Goal: Information Seeking & Learning: Learn about a topic

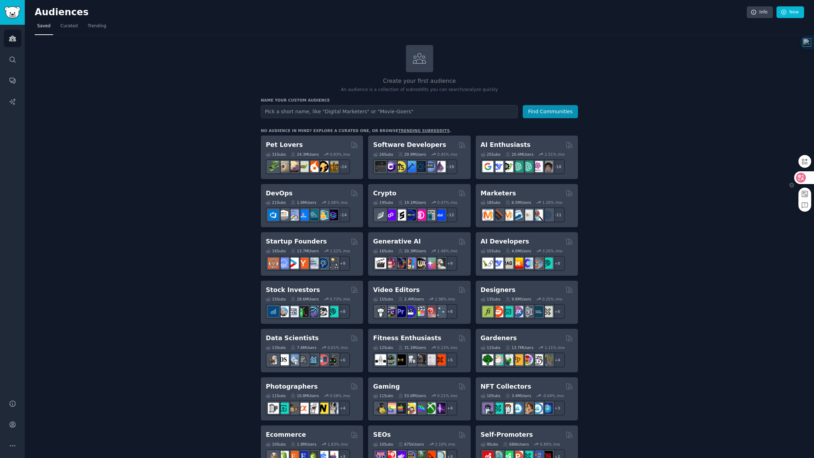
click at [801, 176] on icon at bounding box center [801, 178] width 6 height 6
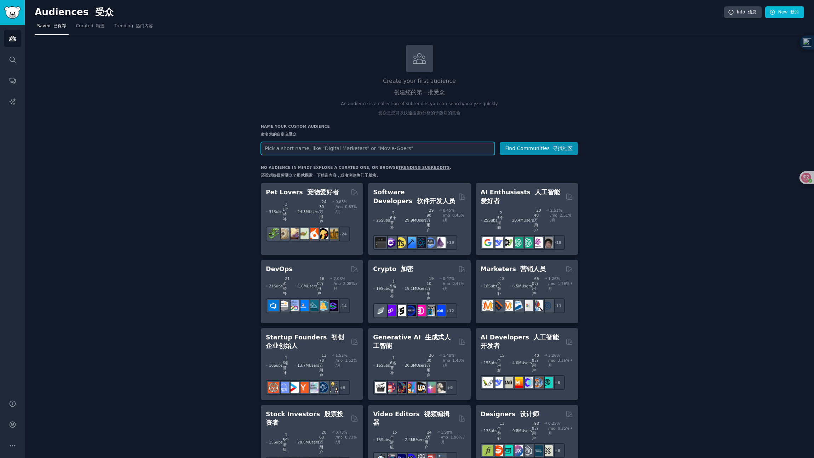
click at [288, 145] on input "text" at bounding box center [378, 148] width 234 height 13
click at [125, 31] on link "Trending 热门内容" at bounding box center [133, 28] width 43 height 15
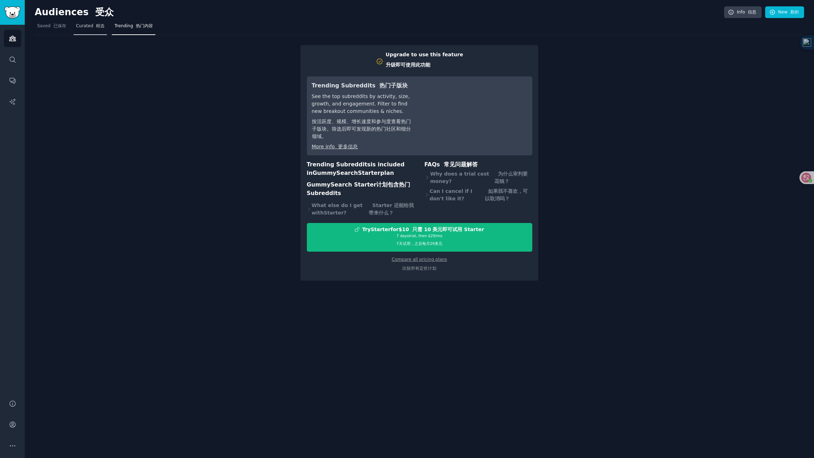
click at [101, 28] on font "精选" at bounding box center [100, 25] width 8 height 5
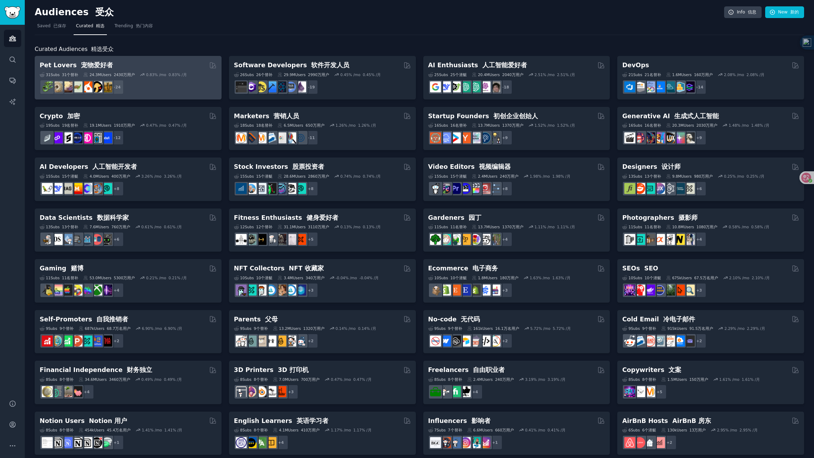
click at [163, 81] on div "+ 24" at bounding box center [128, 87] width 177 height 15
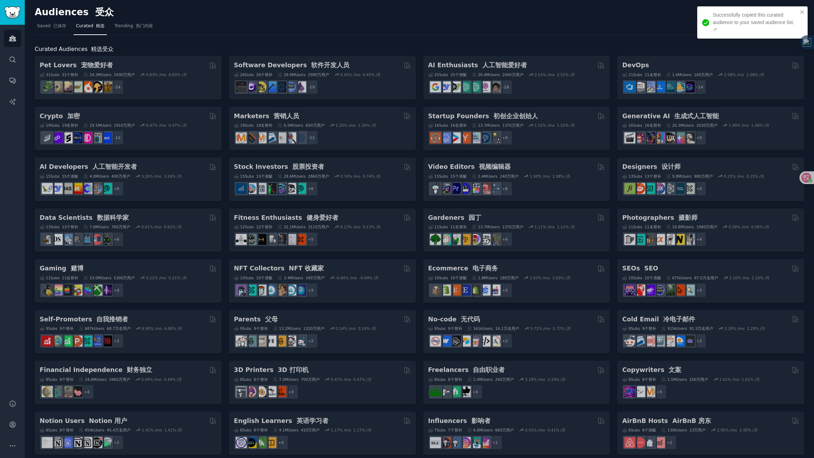
click at [147, 81] on div "Pet Lovers 宠物爱好者 31 Sub s 31个替补 24.3M Users 2430万用户 0.83 % /mo 0.83% /月 + 24 So…" at bounding box center [419, 306] width 769 height 500
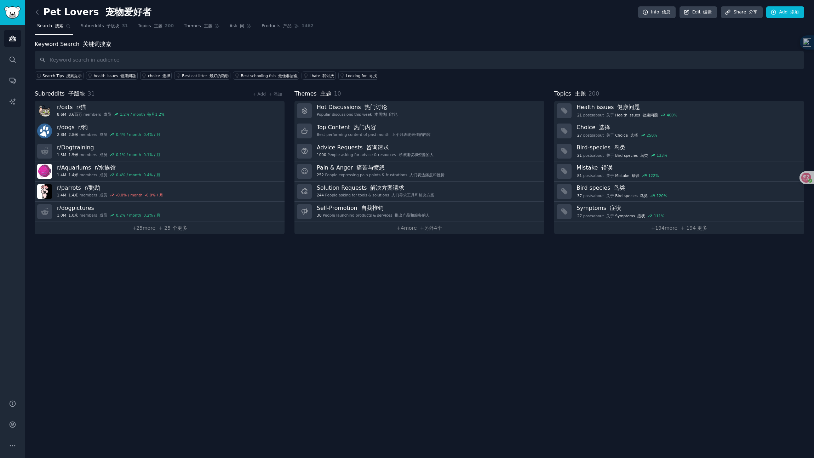
click at [192, 308] on div "Pet Lovers 宠物爱好者 Info 信息 Edit 编辑 Share 分享 Add 添加 Search 搜索 Subreddits 子版块 31 To…" at bounding box center [419, 229] width 789 height 458
